Goal: Information Seeking & Learning: Check status

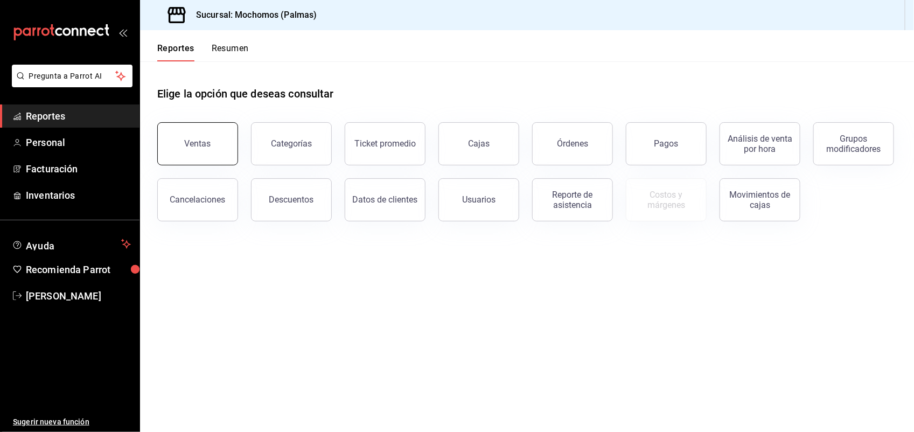
click at [225, 135] on button "Ventas" at bounding box center [197, 143] width 81 height 43
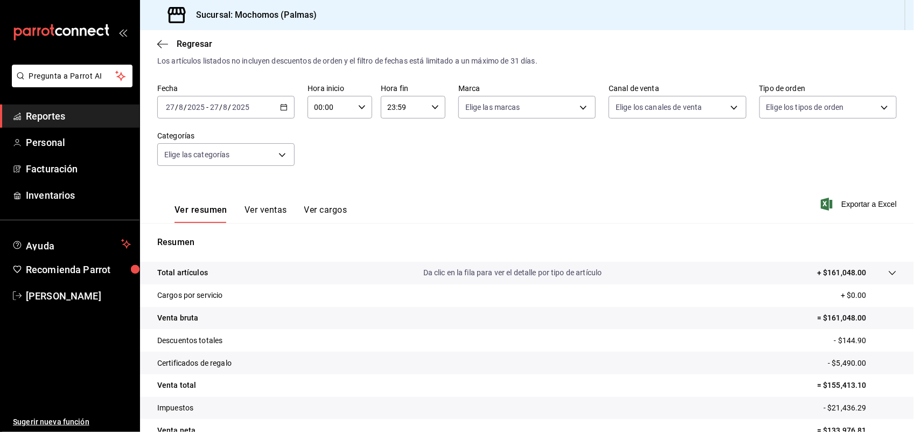
scroll to position [83, 0]
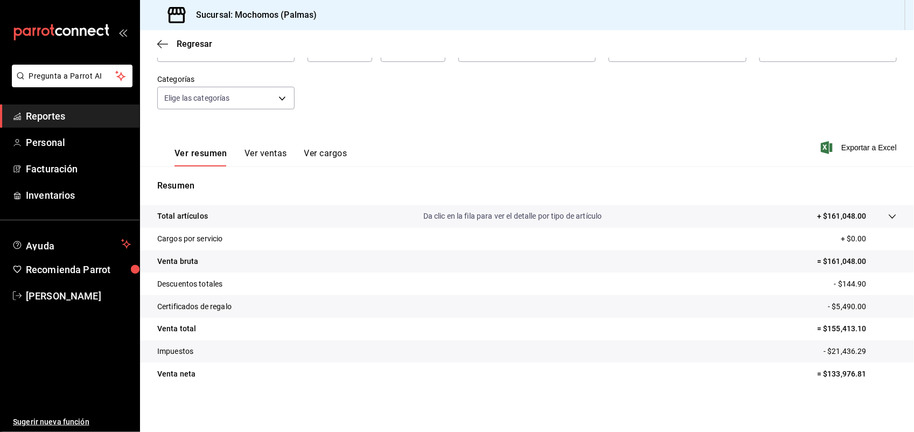
click at [270, 151] on button "Ver ventas" at bounding box center [266, 157] width 43 height 18
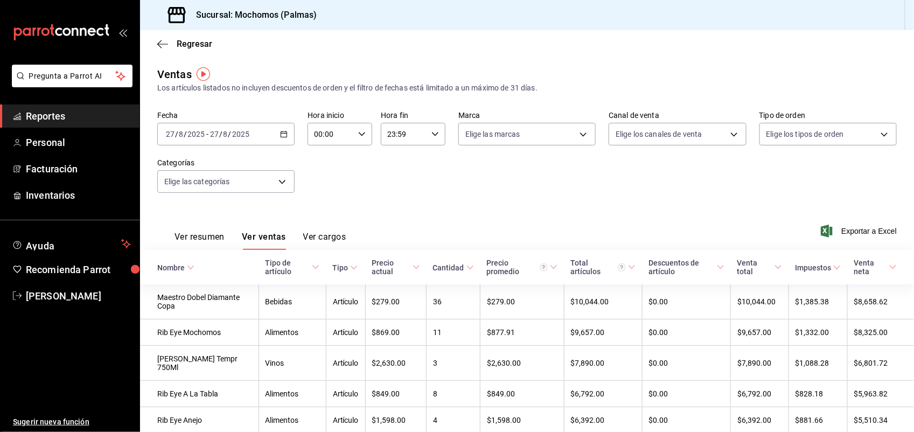
click at [313, 268] on icon at bounding box center [316, 267] width 8 height 8
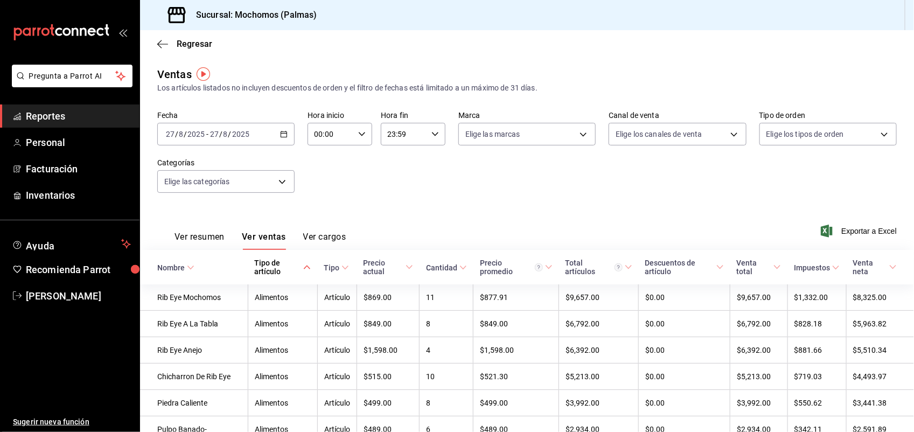
click at [313, 268] on th "Tipo de artículo" at bounding box center [282, 267] width 69 height 34
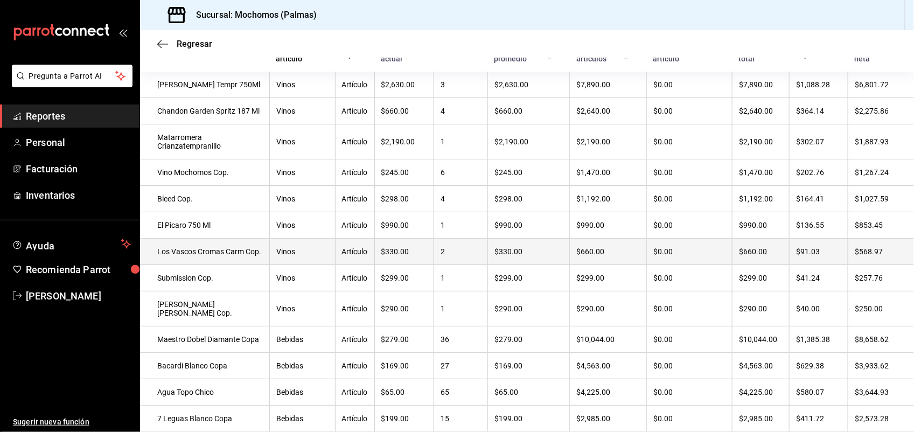
scroll to position [215, 0]
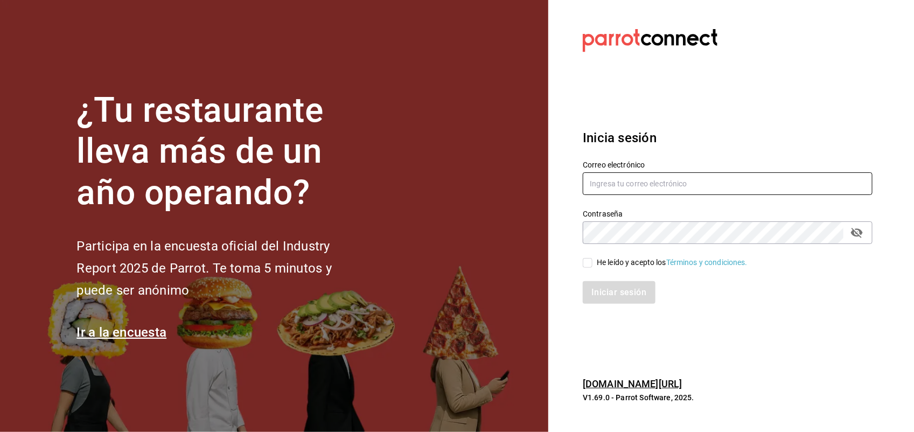
type input "antonio.hernandez@grupocosteno.com"
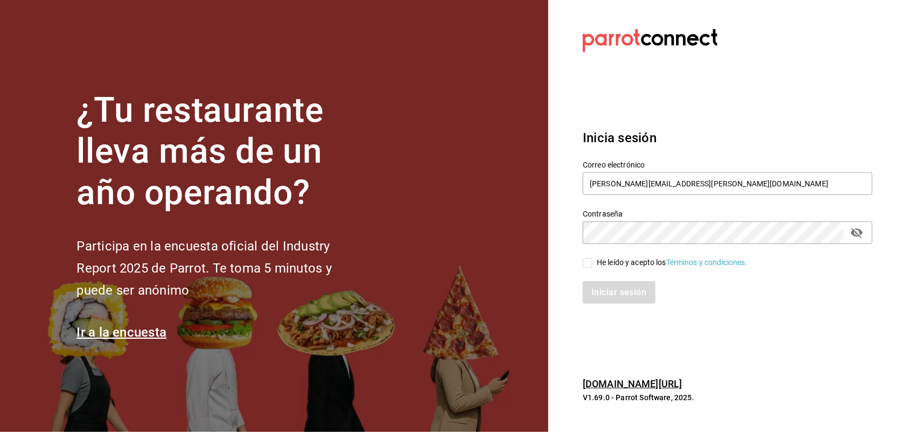
click at [588, 263] on input "He leído y acepto los Términos y condiciones." at bounding box center [588, 263] width 10 height 10
checkbox input "true"
click at [602, 285] on button "Iniciar sesión" at bounding box center [619, 292] width 73 height 23
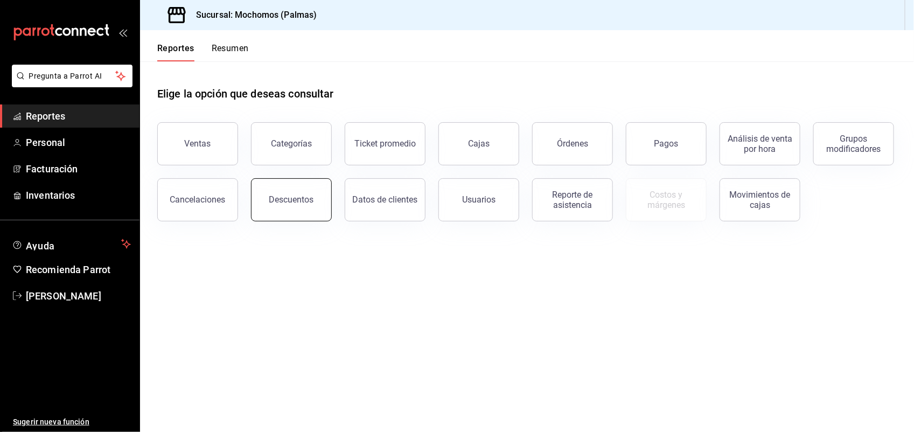
click at [309, 202] on div "Descuentos" at bounding box center [291, 199] width 45 height 10
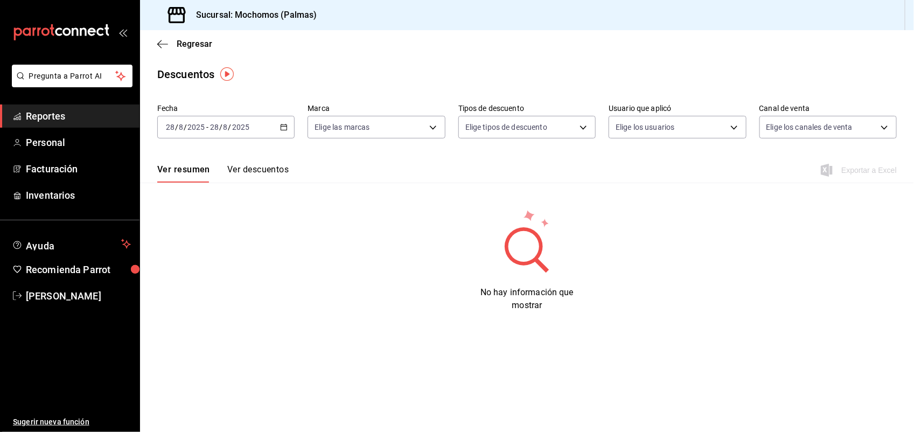
click at [281, 128] on icon "button" at bounding box center [284, 127] width 8 height 8
click at [232, 158] on span "Hoy" at bounding box center [207, 159] width 83 height 11
click at [282, 127] on icon "button" at bounding box center [284, 127] width 8 height 8
click at [202, 182] on span "Ayer" at bounding box center [207, 183] width 83 height 11
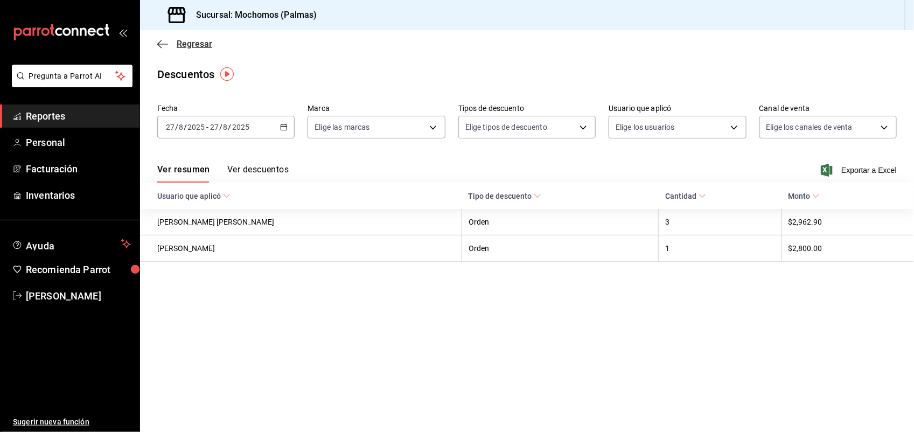
click at [199, 44] on span "Regresar" at bounding box center [195, 44] width 36 height 10
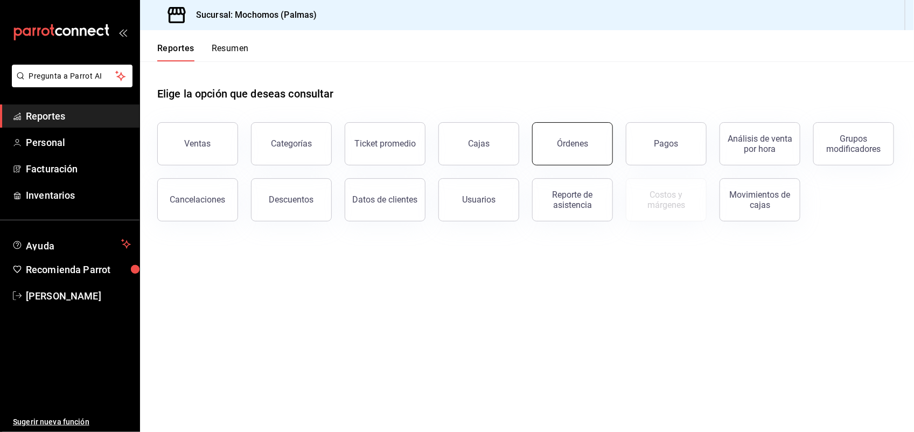
click at [571, 142] on div "Órdenes" at bounding box center [572, 143] width 31 height 10
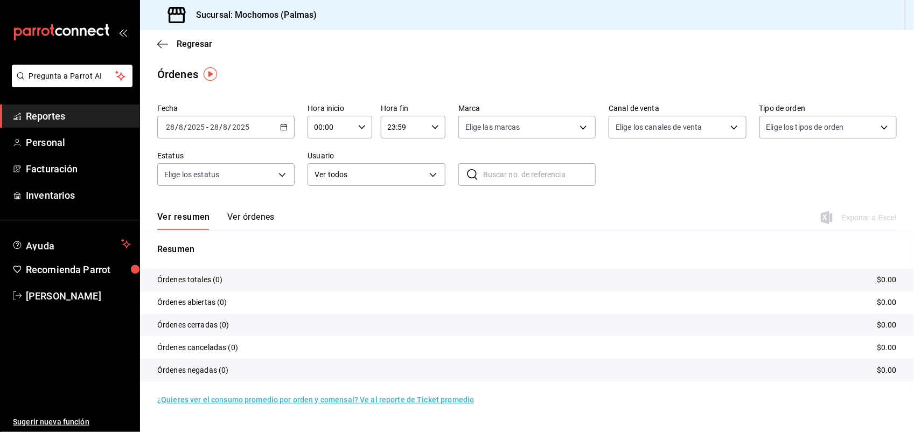
click at [282, 124] on \(Stroke\) "button" at bounding box center [284, 127] width 6 height 6
click at [231, 179] on span "Ayer" at bounding box center [207, 183] width 83 height 11
click at [202, 42] on span "Regresar" at bounding box center [195, 44] width 36 height 10
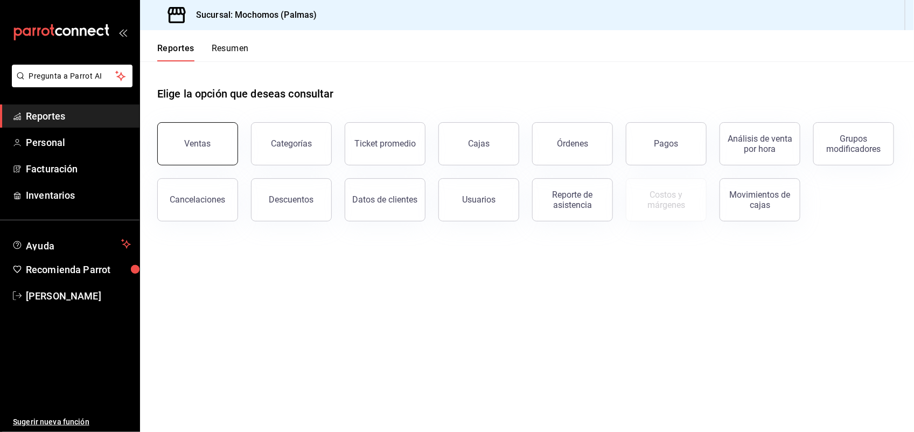
click at [205, 144] on div "Ventas" at bounding box center [198, 143] width 26 height 10
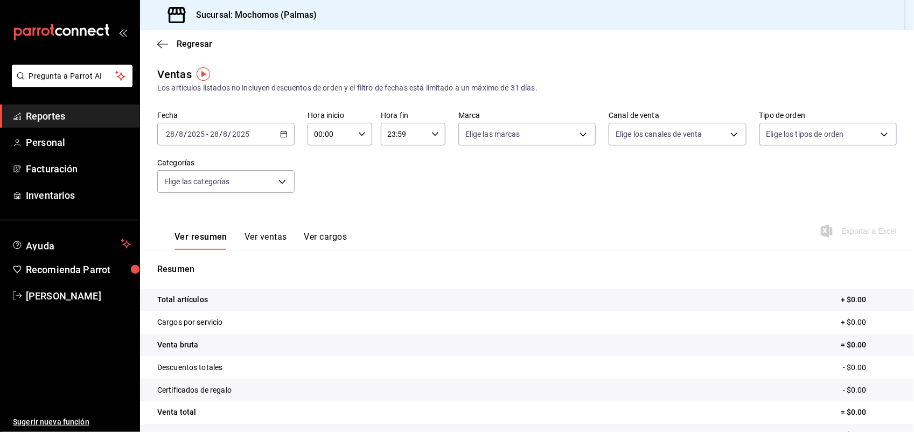
click at [274, 233] on button "Ver ventas" at bounding box center [266, 241] width 43 height 18
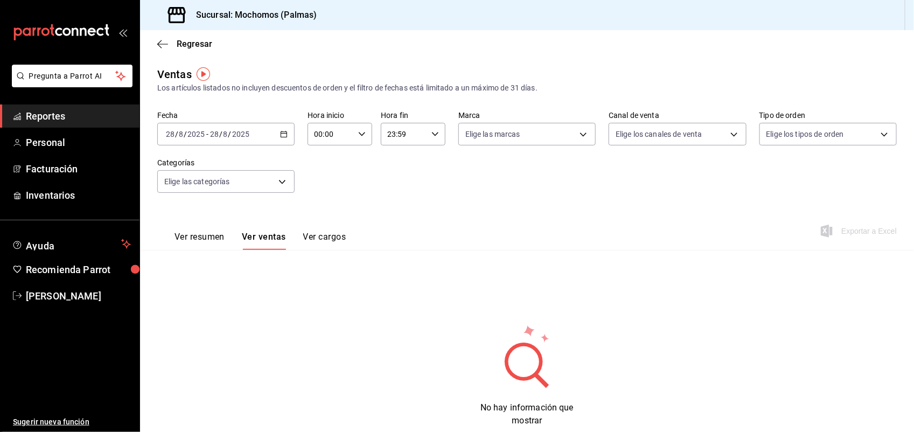
click at [278, 123] on div "[DATE] [DATE] - [DATE] [DATE]" at bounding box center [225, 134] width 137 height 23
click at [211, 185] on span "Ayer" at bounding box center [207, 190] width 83 height 11
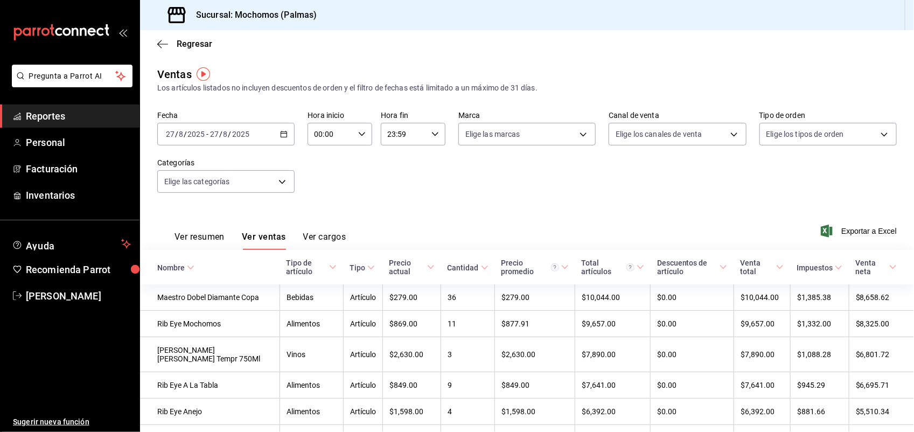
click at [192, 268] on icon at bounding box center [191, 268] width 8 height 8
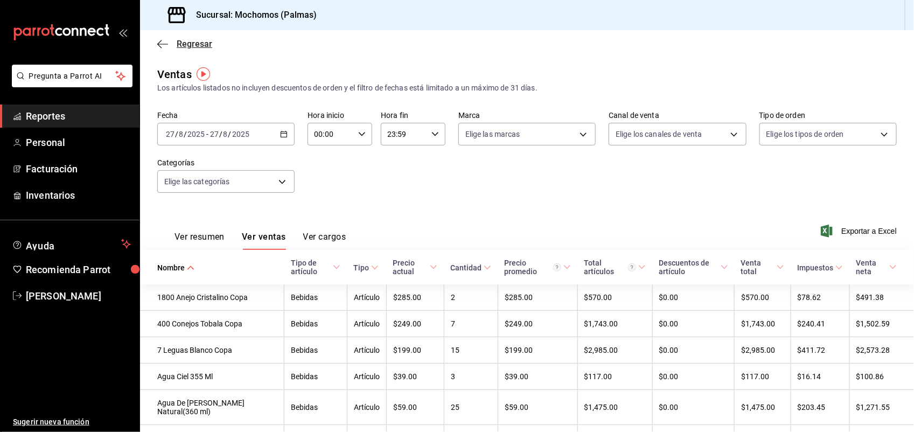
click at [200, 46] on span "Regresar" at bounding box center [195, 44] width 36 height 10
